Goal: Task Accomplishment & Management: Complete application form

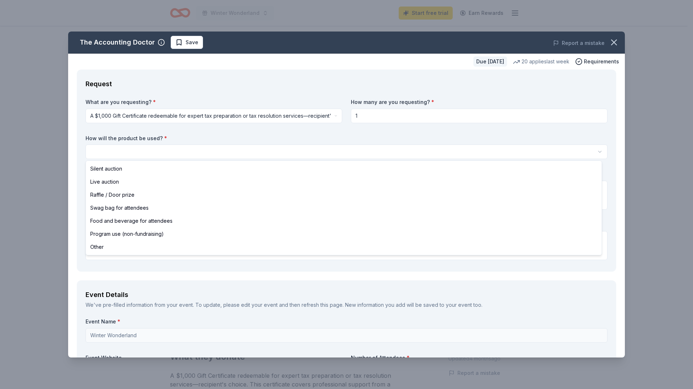
scroll to position [0, 685]
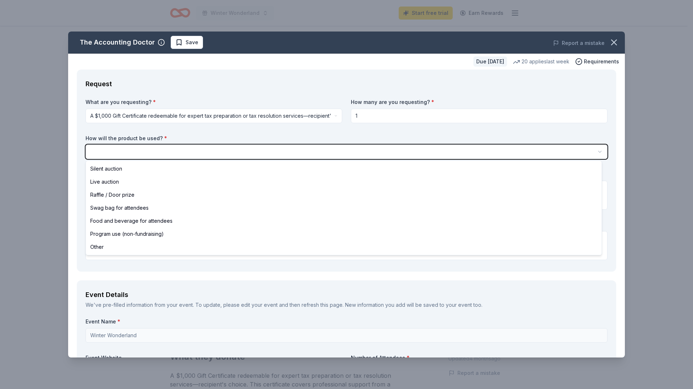
click at [176, 141] on html "Winter Wonderland Start free trial Earn Rewards Due in 53 days Share The Accoun…" at bounding box center [346, 194] width 693 height 389
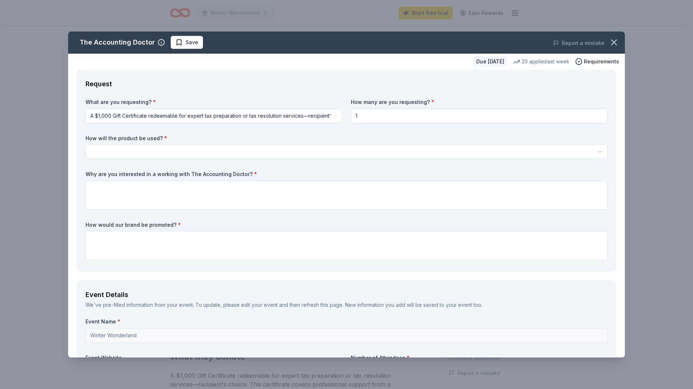
click at [185, 156] on html "Winter Wonderland Start free trial Earn Rewards Due in 53 days Share The Accoun…" at bounding box center [346, 194] width 693 height 389
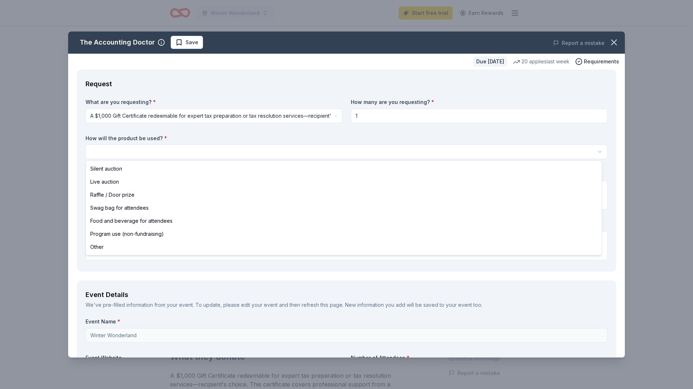
select select "programUse"
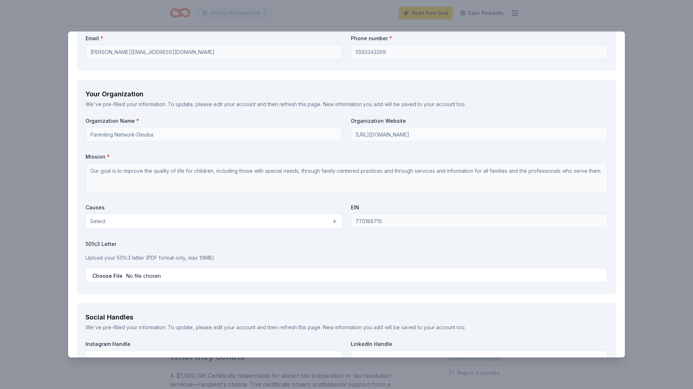
scroll to position [564, 0]
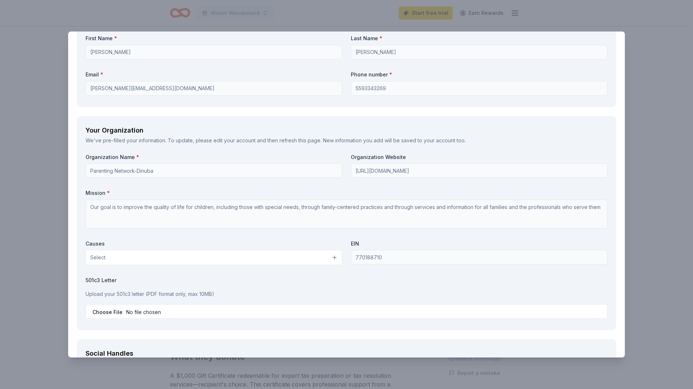
click at [131, 258] on button "Select" at bounding box center [214, 257] width 257 height 15
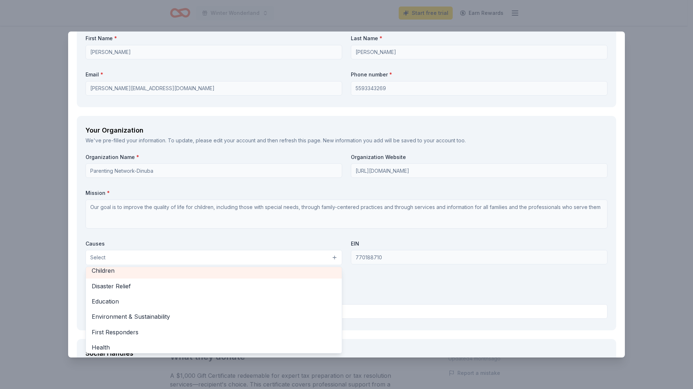
scroll to position [73, 0]
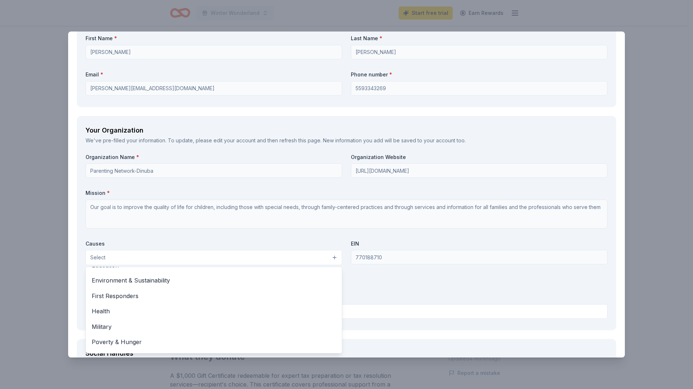
click at [178, 241] on div "Causes Select Animals Art & Culture Children Disaster Relief Education Environm…" at bounding box center [214, 252] width 257 height 25
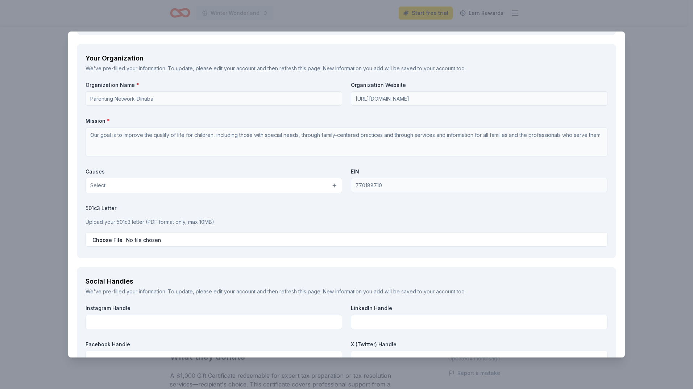
scroll to position [637, 0]
click at [172, 184] on button "Select" at bounding box center [214, 185] width 257 height 15
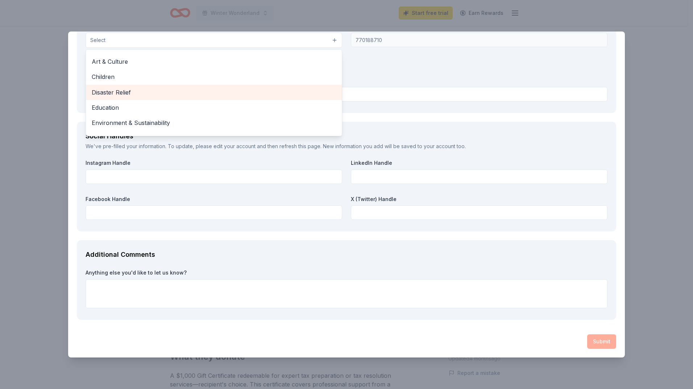
scroll to position [0, 0]
click at [182, 89] on span "Children" at bounding box center [214, 89] width 244 height 9
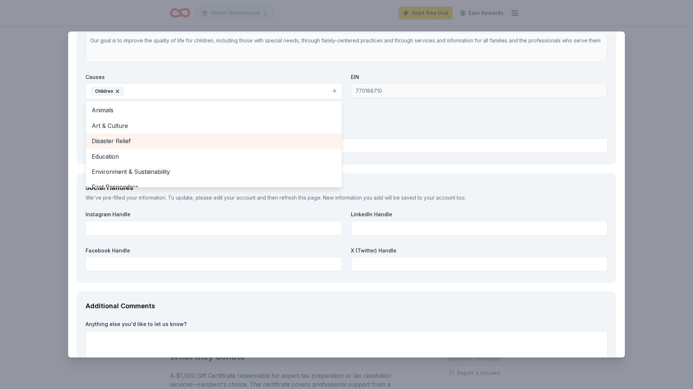
scroll to position [709, 0]
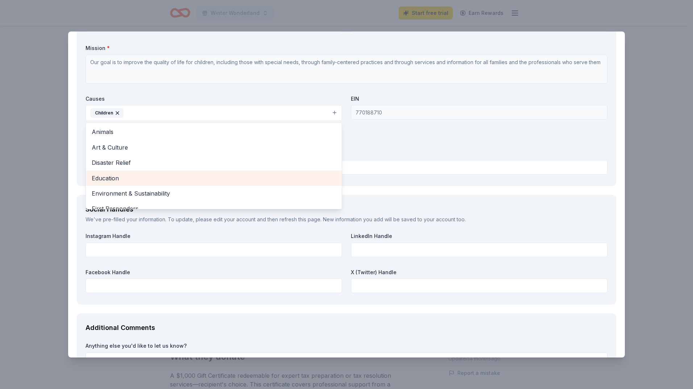
click at [143, 176] on span "Education" at bounding box center [214, 178] width 244 height 9
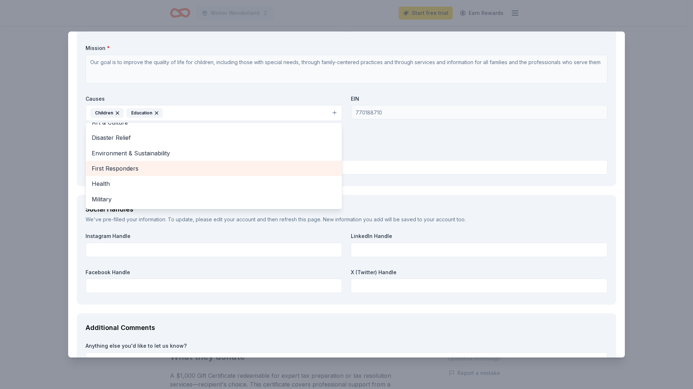
scroll to position [36, 0]
click at [157, 176] on span "Health" at bounding box center [214, 172] width 244 height 9
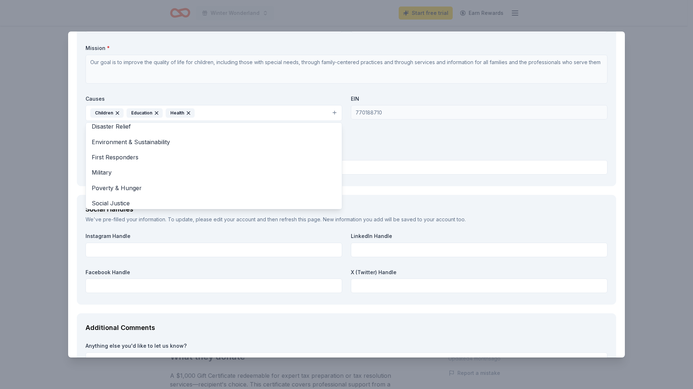
click at [377, 150] on div "Organization Name * Parenting Network-Dinuba Organization Website https://paren…" at bounding box center [347, 93] width 522 height 169
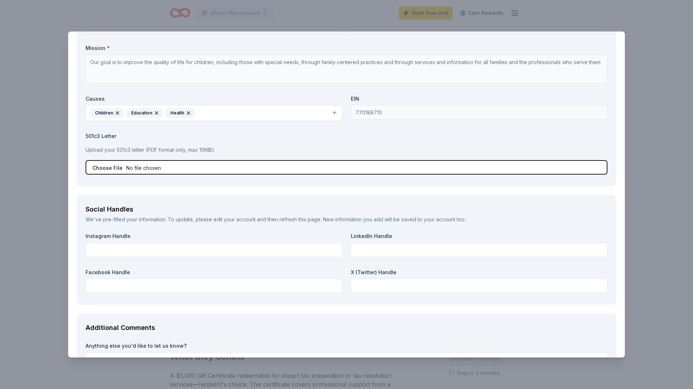
click at [144, 170] on input "file" at bounding box center [347, 167] width 522 height 15
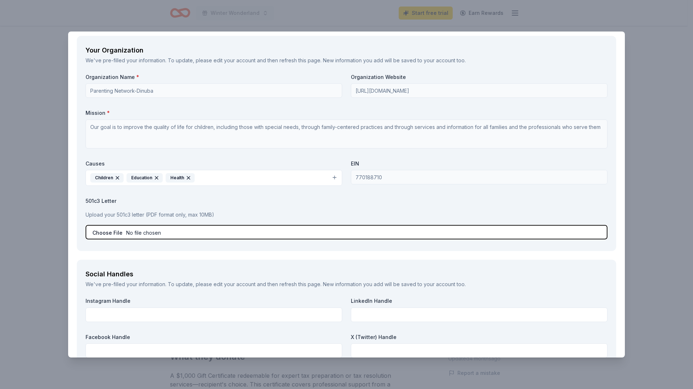
scroll to position [637, 0]
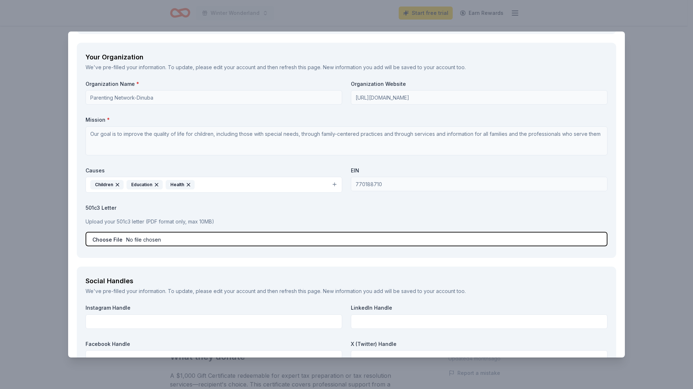
click at [188, 240] on input "file" at bounding box center [347, 239] width 522 height 15
click at [176, 239] on input "file" at bounding box center [347, 239] width 522 height 15
click at [148, 241] on input "file" at bounding box center [347, 239] width 522 height 15
type input "C:\fakepath\pro-pi11RjDK.jpeg"
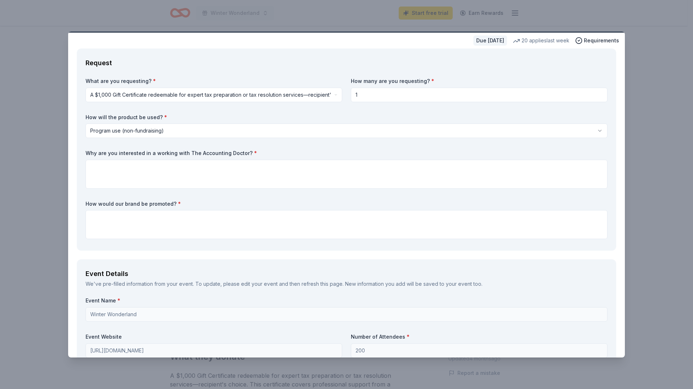
scroll to position [0, 0]
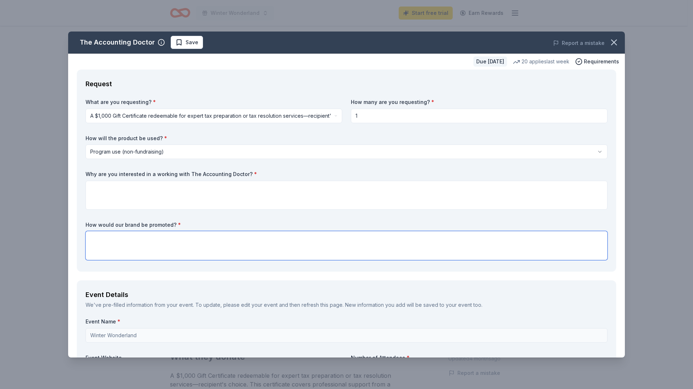
click at [132, 240] on textarea at bounding box center [347, 245] width 522 height 29
type textarea "Social Media, Flyer"
click at [148, 193] on textarea at bounding box center [347, 195] width 522 height 29
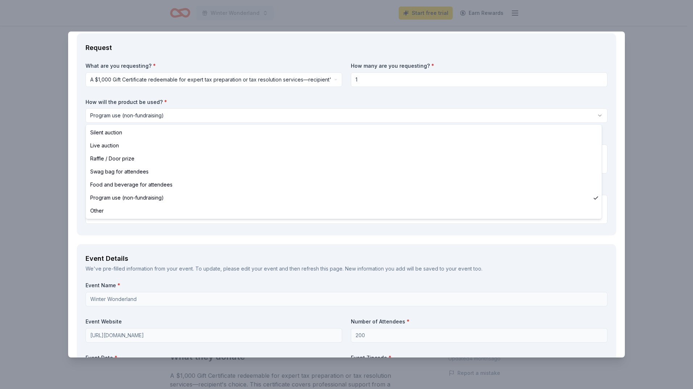
click at [264, 113] on html "Winter Wonderland Start free trial Earn Rewards Due in 53 days Share The Accoun…" at bounding box center [346, 194] width 693 height 389
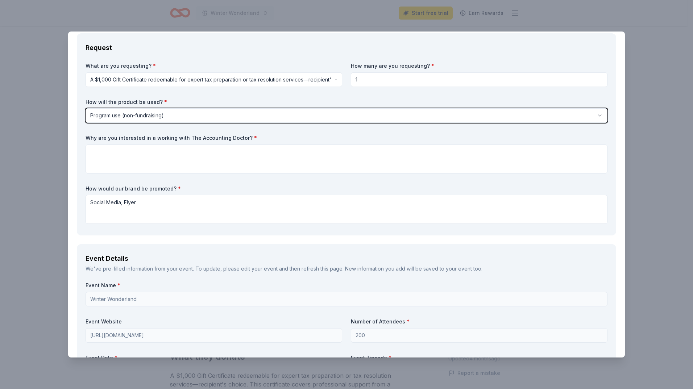
click at [263, 113] on html "Winter Wonderland Start free trial Earn Rewards Due in 53 days Share The Accoun…" at bounding box center [346, 194] width 693 height 389
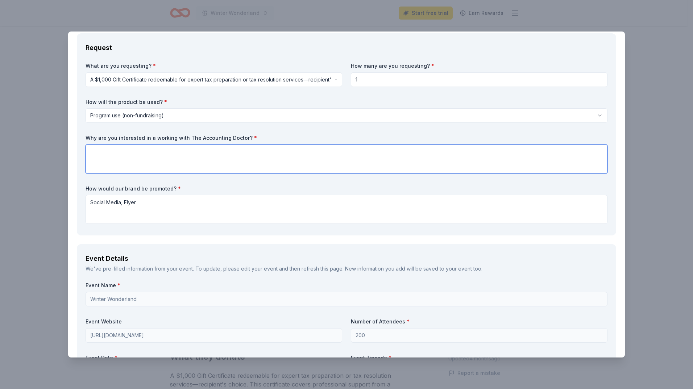
click at [202, 159] on textarea at bounding box center [347, 159] width 522 height 29
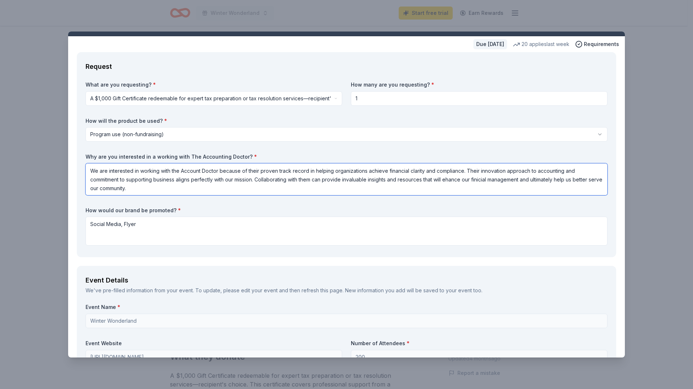
scroll to position [0, 0]
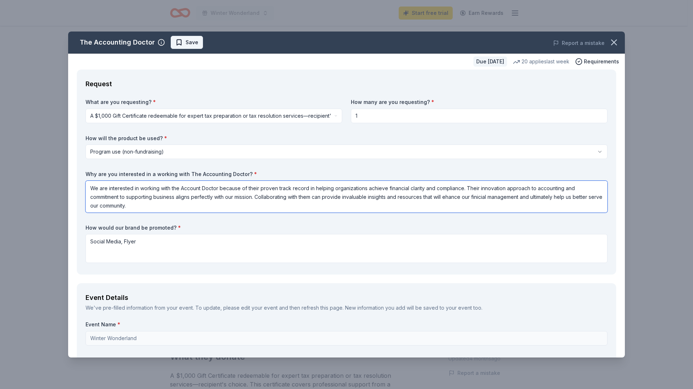
type textarea "We are interested in working with the Account Doctor because of their proven tr…"
click at [192, 40] on span "Save" at bounding box center [192, 42] width 13 height 9
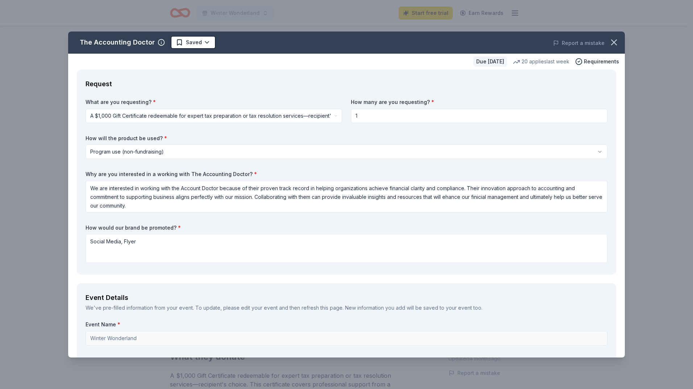
click at [197, 119] on html "Winter Wonderland Start free trial Earn Rewards Due in 53 days Share The Accoun…" at bounding box center [346, 194] width 693 height 389
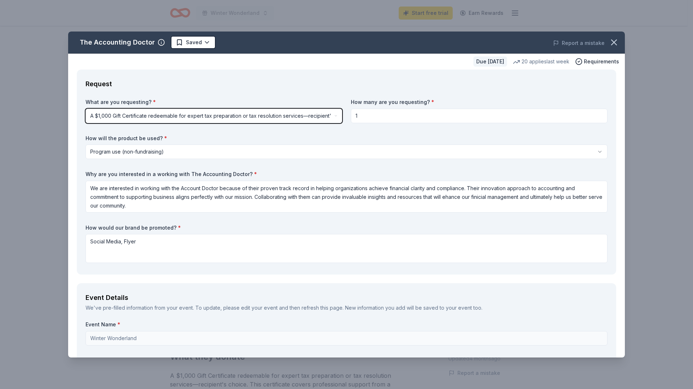
click at [413, 123] on html "Winter Wonderland Start free trial Earn Rewards Due in 53 days Share The Accoun…" at bounding box center [346, 194] width 693 height 389
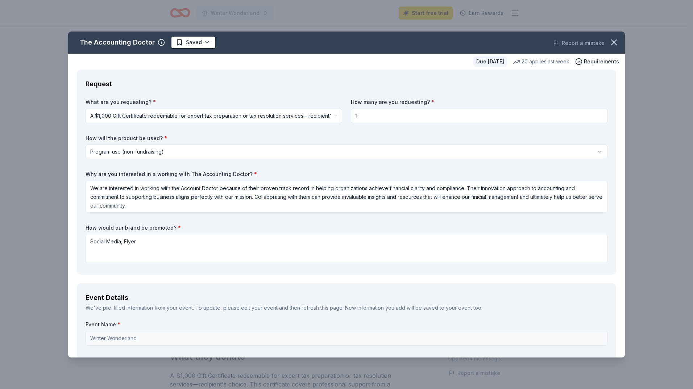
click at [176, 153] on html "Winter Wonderland Start free trial Earn Rewards Due in 53 days Share The Accoun…" at bounding box center [346, 194] width 693 height 389
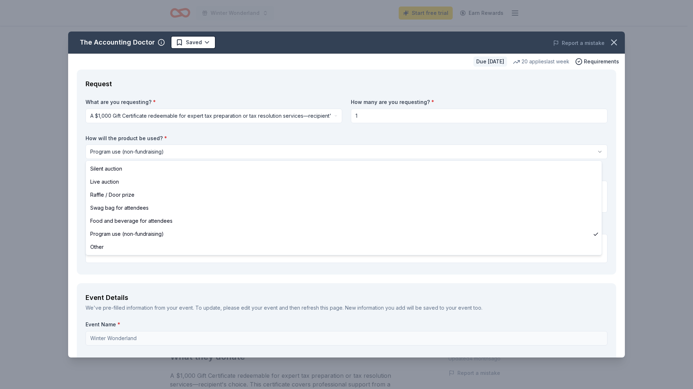
select select "other"
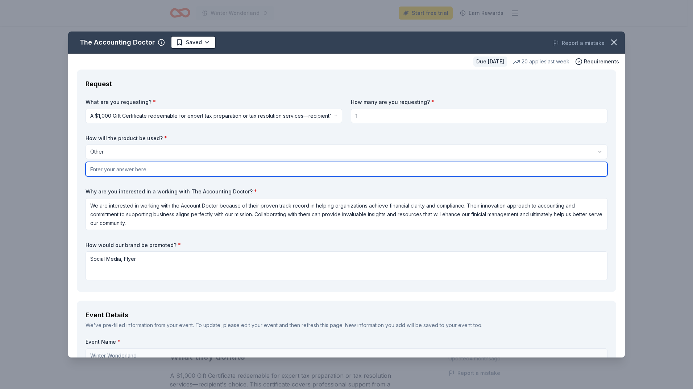
click at [140, 169] on input "text" at bounding box center [347, 169] width 522 height 15
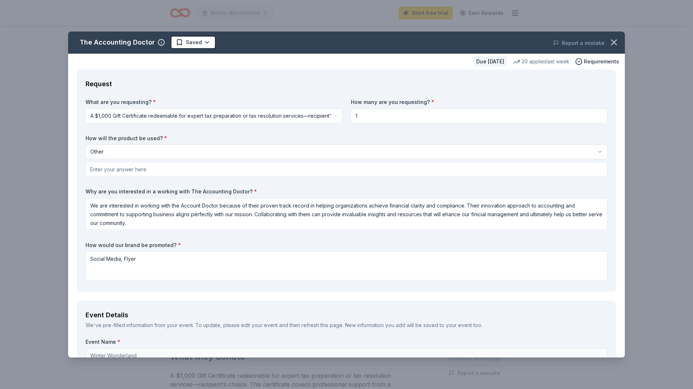
click at [145, 151] on html "Winter Wonderland Start free trial Earn Rewards Due in 53 days Share The Accoun…" at bounding box center [346, 194] width 693 height 389
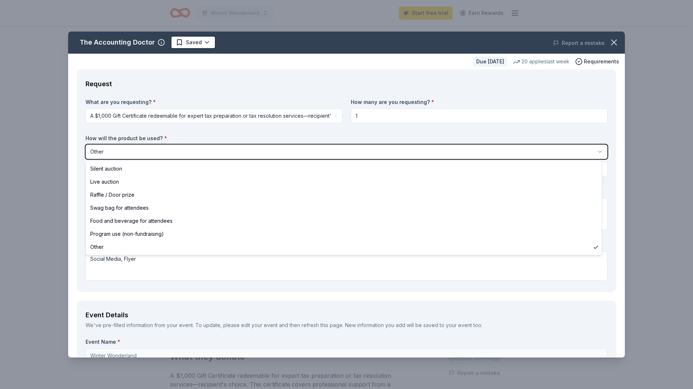
click at [166, 139] on html "Winter Wonderland Start free trial Earn Rewards Due in 53 days Share The Accoun…" at bounding box center [346, 194] width 693 height 389
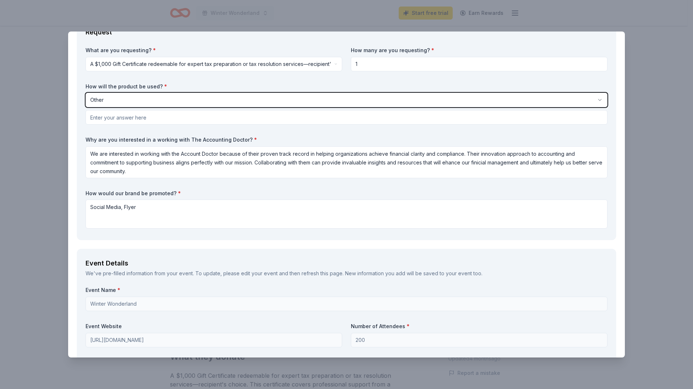
scroll to position [36, 0]
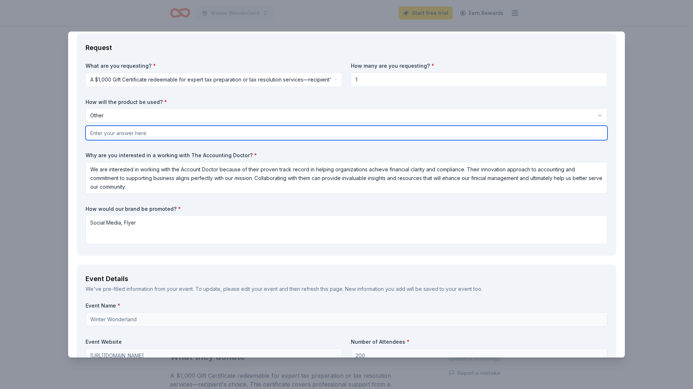
click at [129, 136] on input "text" at bounding box center [347, 133] width 522 height 15
type input "Winter Wonderland Event"
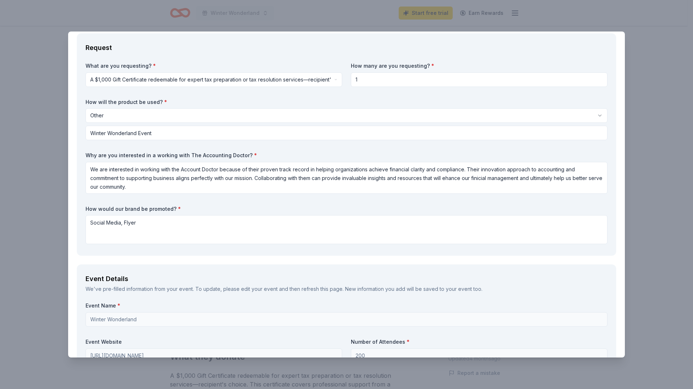
click at [155, 110] on html "Winter Wonderland Start free trial Earn Rewards Due in 53 days Share The Accoun…" at bounding box center [346, 194] width 693 height 389
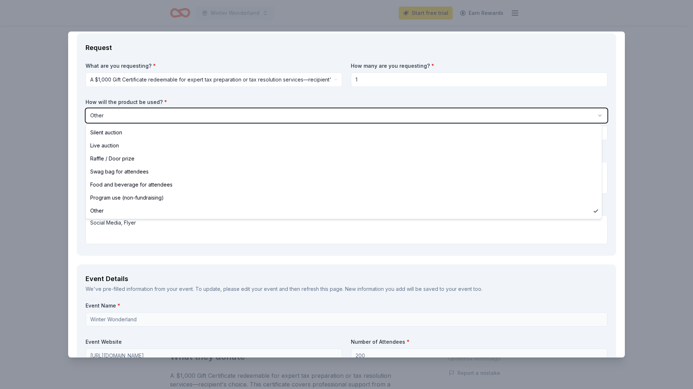
click at [297, 101] on html "Winter Wonderland Start free trial Earn Rewards Due in 53 days Share The Accoun…" at bounding box center [346, 194] width 693 height 389
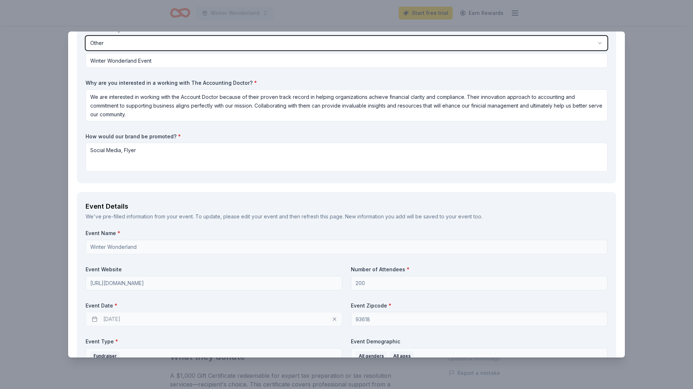
scroll to position [0, 0]
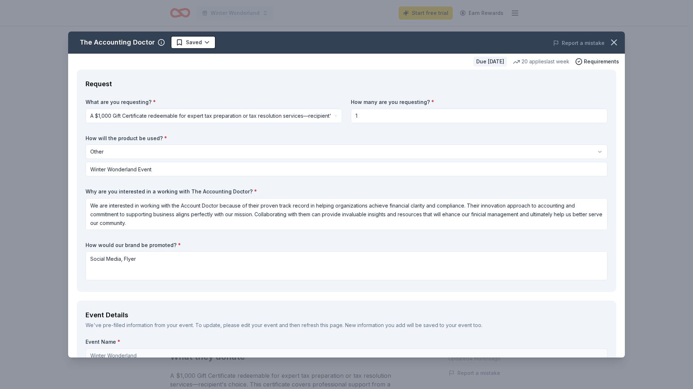
click at [147, 112] on html "Winter Wonderland Start free trial Earn Rewards Due in 53 days Share The Accoun…" at bounding box center [346, 194] width 693 height 389
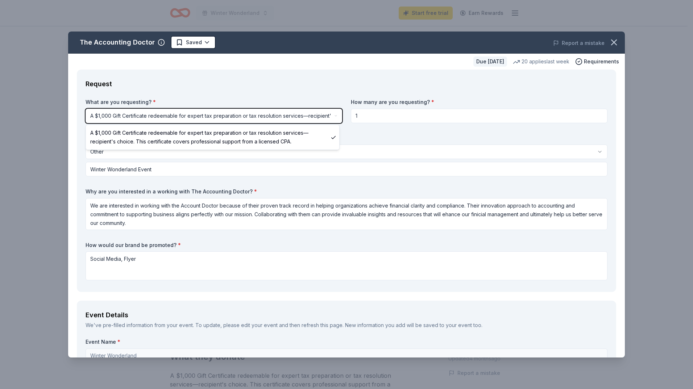
click at [457, 216] on html "Winter Wonderland Start free trial Earn Rewards Due in 53 days Share The Accoun…" at bounding box center [346, 194] width 693 height 389
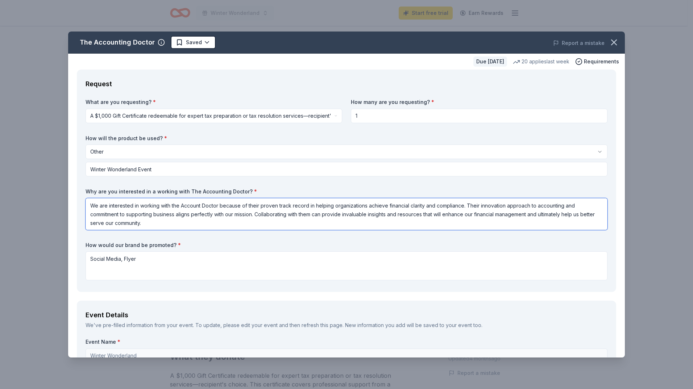
type textarea "We are interested in working with the Account Doctor because of their proven tr…"
click at [160, 143] on div "How will the product be used? * Other Silent auction Live auction Raffle / Door…" at bounding box center [347, 156] width 522 height 42
click at [169, 149] on html "Winter Wonderland Start free trial Earn Rewards Due in 53 days Share The Accoun…" at bounding box center [346, 194] width 693 height 389
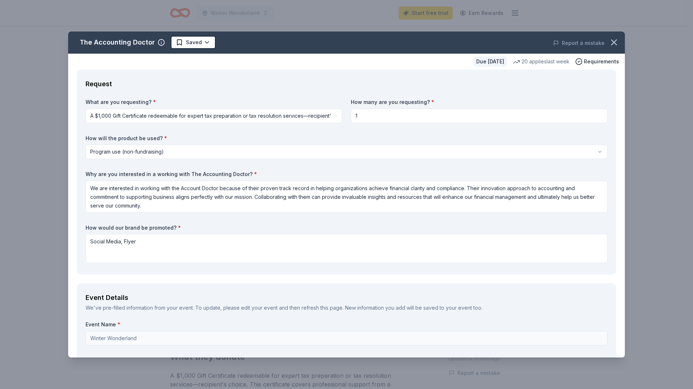
click at [235, 153] on html "Winter Wonderland Start free trial Earn Rewards Due in 53 days Share The Accoun…" at bounding box center [346, 194] width 693 height 389
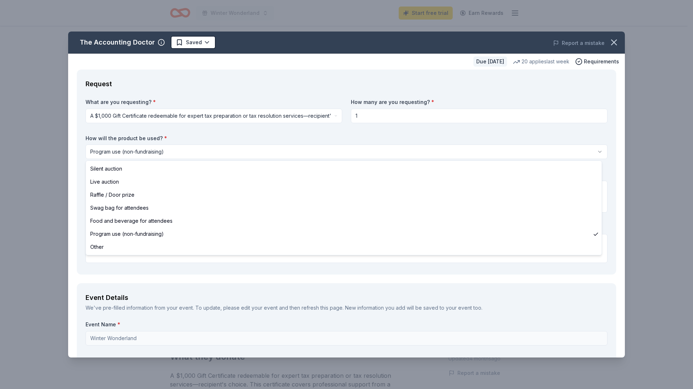
select select "other"
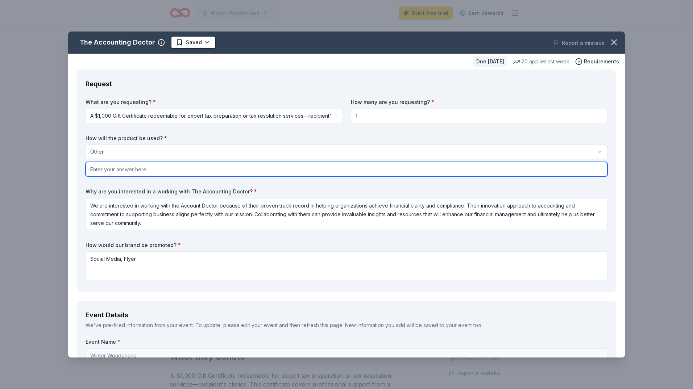
click at [131, 171] on input "text" at bounding box center [347, 169] width 522 height 15
type input "Winter Wonderland Christmas Event"
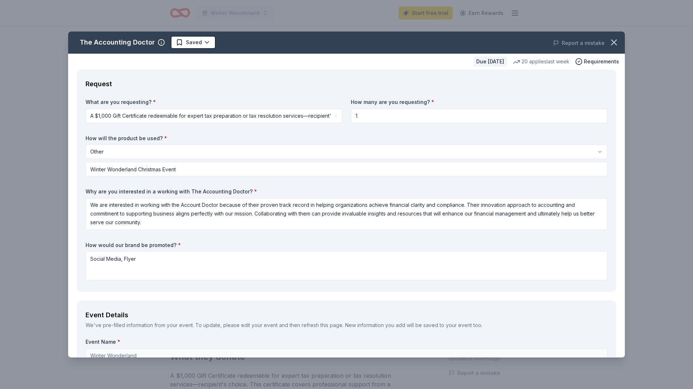
click at [140, 245] on label "How would our brand be promoted? *" at bounding box center [347, 245] width 522 height 7
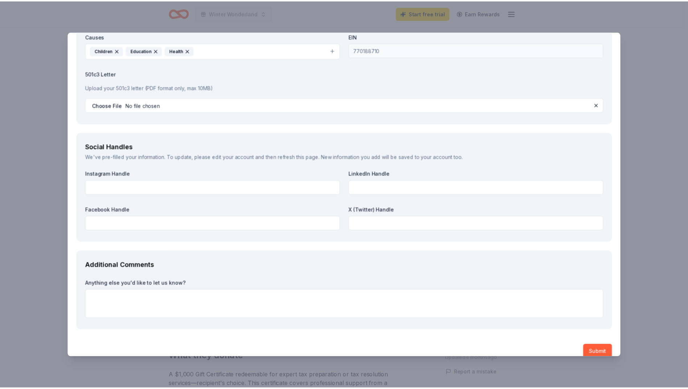
scroll to position [803, 0]
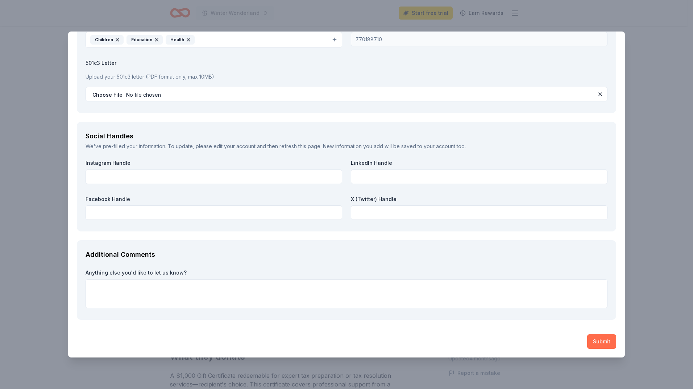
click at [599, 340] on button "Submit" at bounding box center [601, 342] width 29 height 15
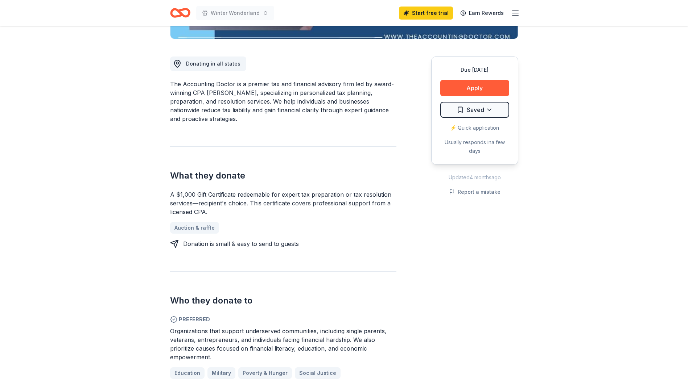
scroll to position [145, 0]
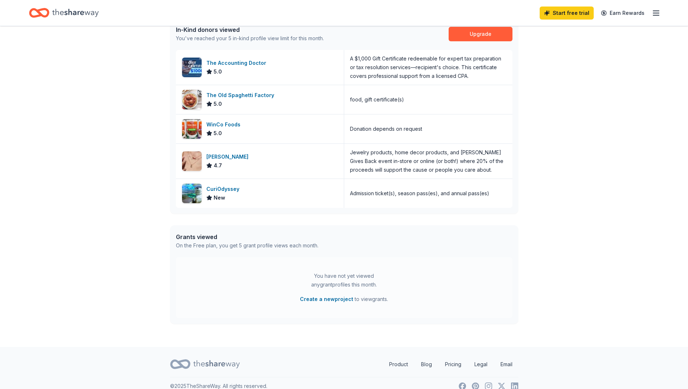
scroll to position [210, 0]
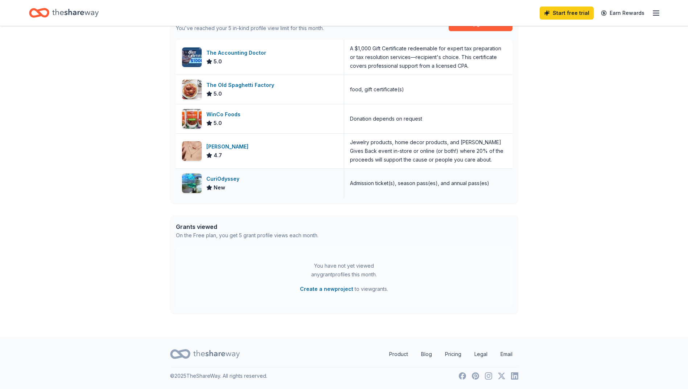
click at [224, 177] on div "CuriOdyssey" at bounding box center [224, 179] width 36 height 9
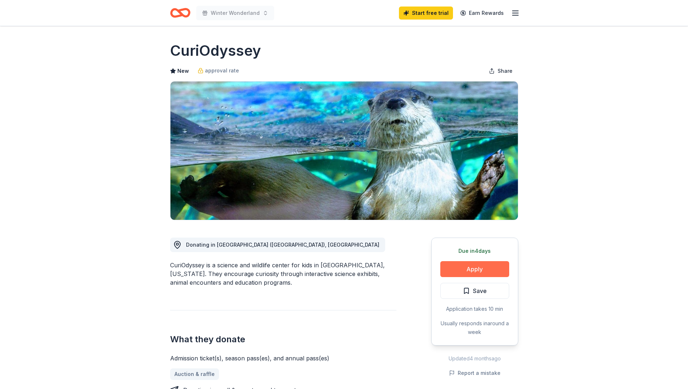
click at [476, 263] on button "Apply" at bounding box center [474, 269] width 69 height 16
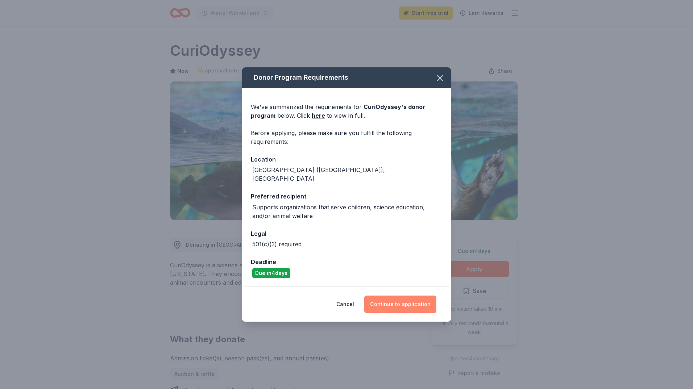
click at [403, 298] on button "Continue to application" at bounding box center [400, 304] width 72 height 17
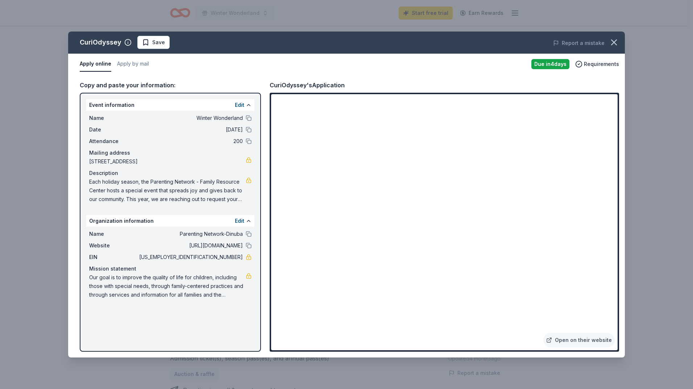
click at [165, 185] on span "Each holiday season, the Parenting Network - Family Resource Center hosts a spe…" at bounding box center [167, 191] width 157 height 26
click at [135, 85] on div "Copy and paste your information:" at bounding box center [170, 84] width 181 height 9
click at [248, 183] on link at bounding box center [249, 181] width 6 height 6
click at [613, 35] on button "button" at bounding box center [614, 42] width 16 height 16
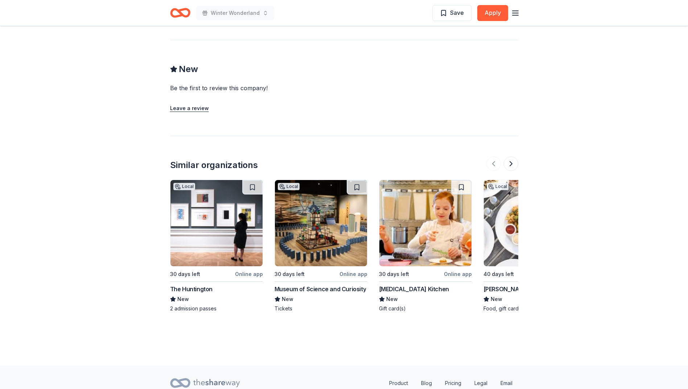
scroll to position [725, 0]
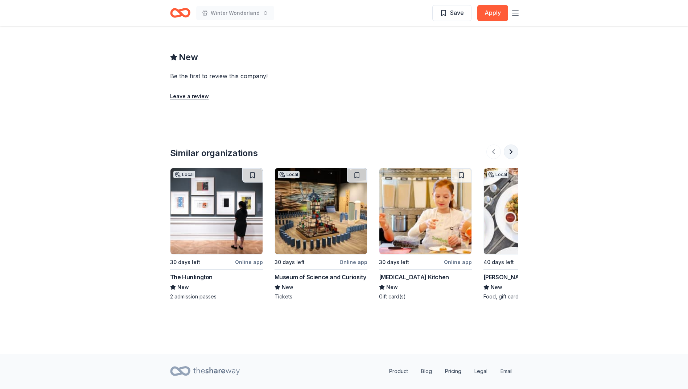
click at [507, 149] on button at bounding box center [511, 152] width 15 height 15
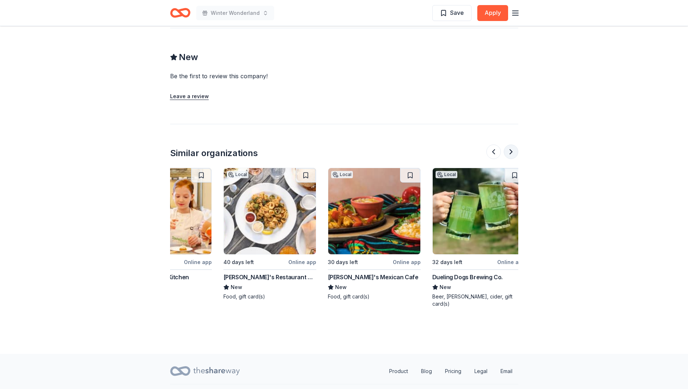
scroll to position [0, 313]
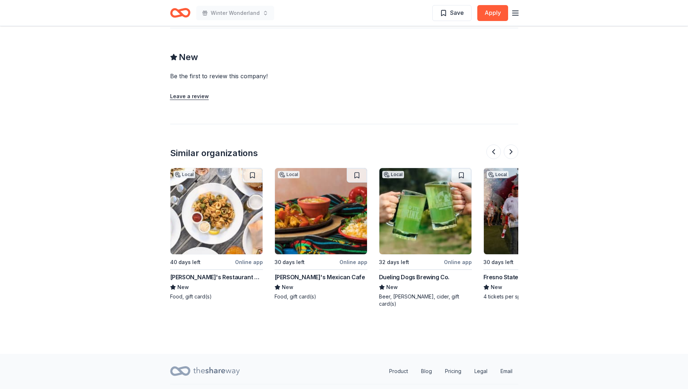
click at [319, 245] on img at bounding box center [321, 211] width 92 height 86
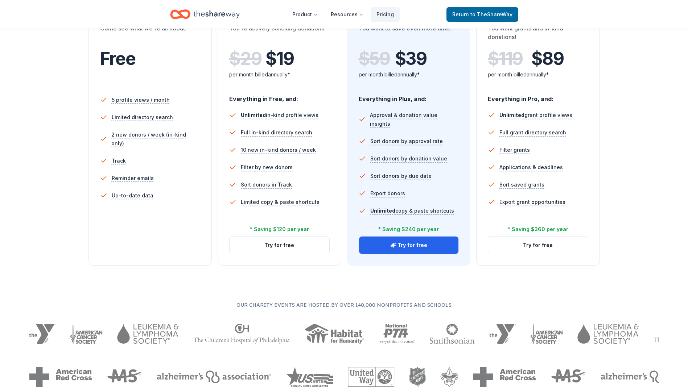
scroll to position [145, 0]
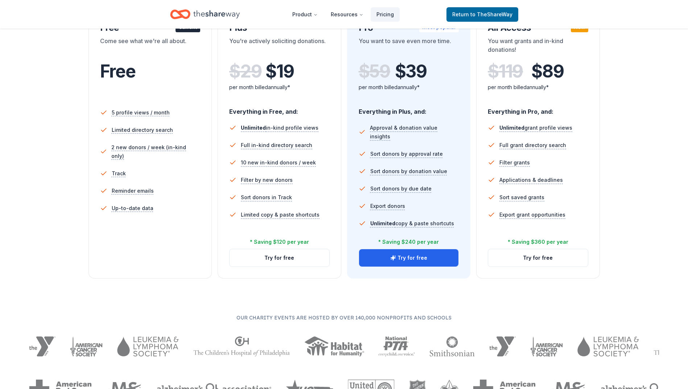
click at [183, 185] on li "Reminder emails" at bounding box center [150, 190] width 100 height 17
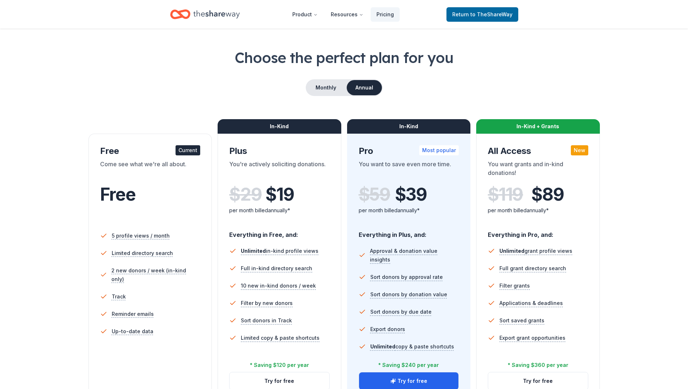
scroll to position [0, 0]
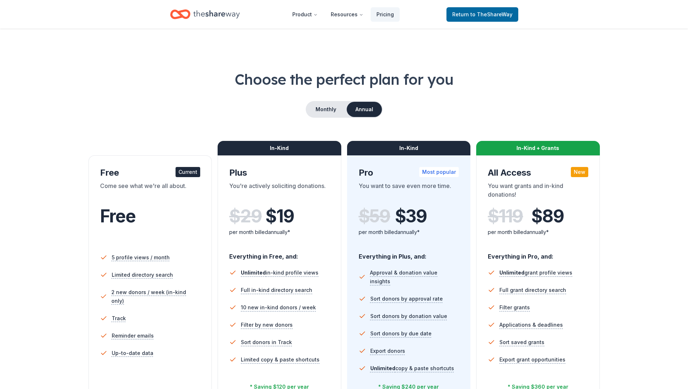
click at [183, 173] on div "Current" at bounding box center [187, 172] width 25 height 10
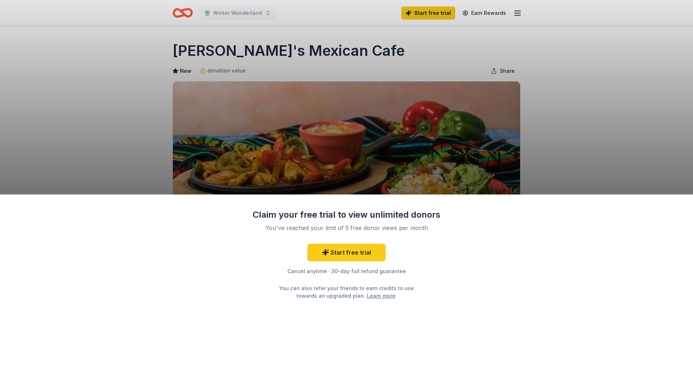
drag, startPoint x: 512, startPoint y: 108, endPoint x: 515, endPoint y: 106, distance: 3.9
click at [515, 106] on div "Claim your free trial to view unlimited donors You've reached your limit of 5 f…" at bounding box center [346, 194] width 693 height 389
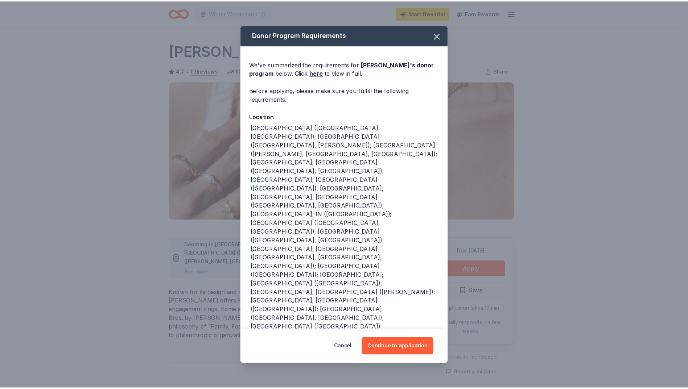
scroll to position [145, 0]
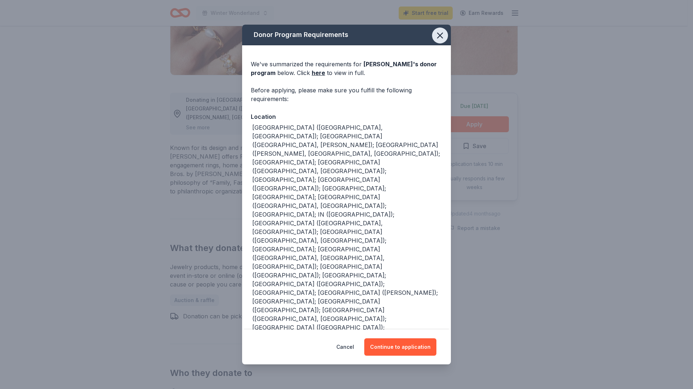
click at [439, 38] on icon "button" at bounding box center [440, 35] width 5 height 5
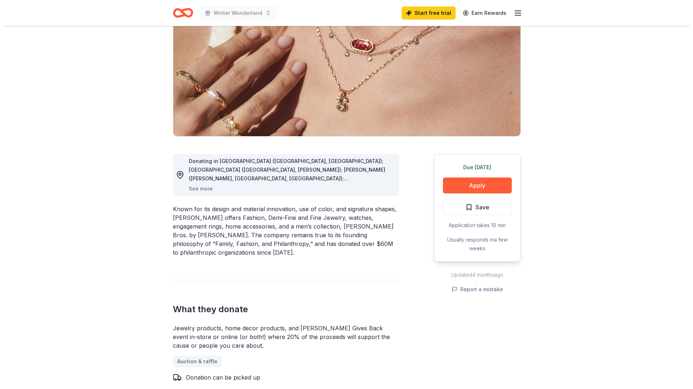
scroll to position [73, 0]
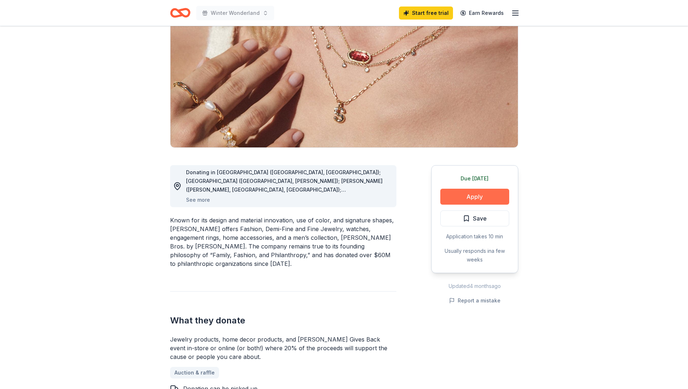
click at [470, 201] on button "Apply" at bounding box center [474, 197] width 69 height 16
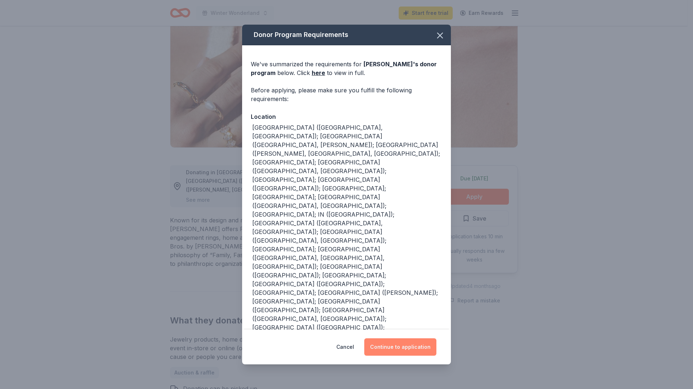
click at [411, 339] on button "Continue to application" at bounding box center [400, 347] width 72 height 17
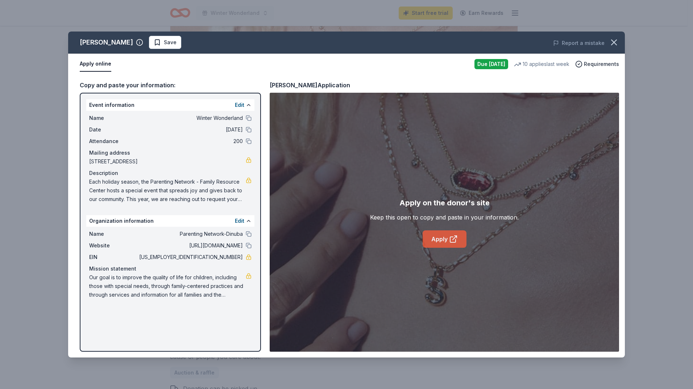
click at [450, 244] on link "Apply" at bounding box center [445, 239] width 44 height 17
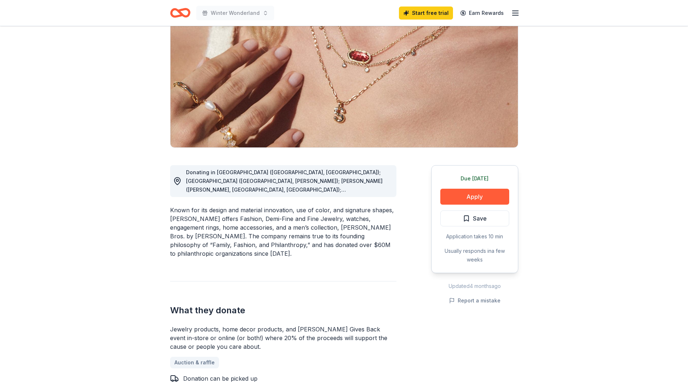
scroll to position [73, 0]
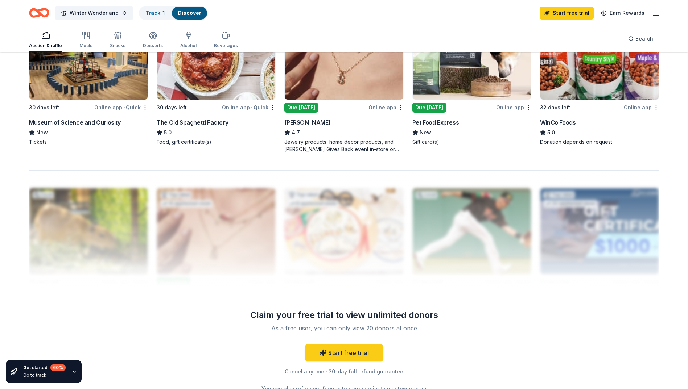
scroll to position [664, 0]
